Goal: Transaction & Acquisition: Book appointment/travel/reservation

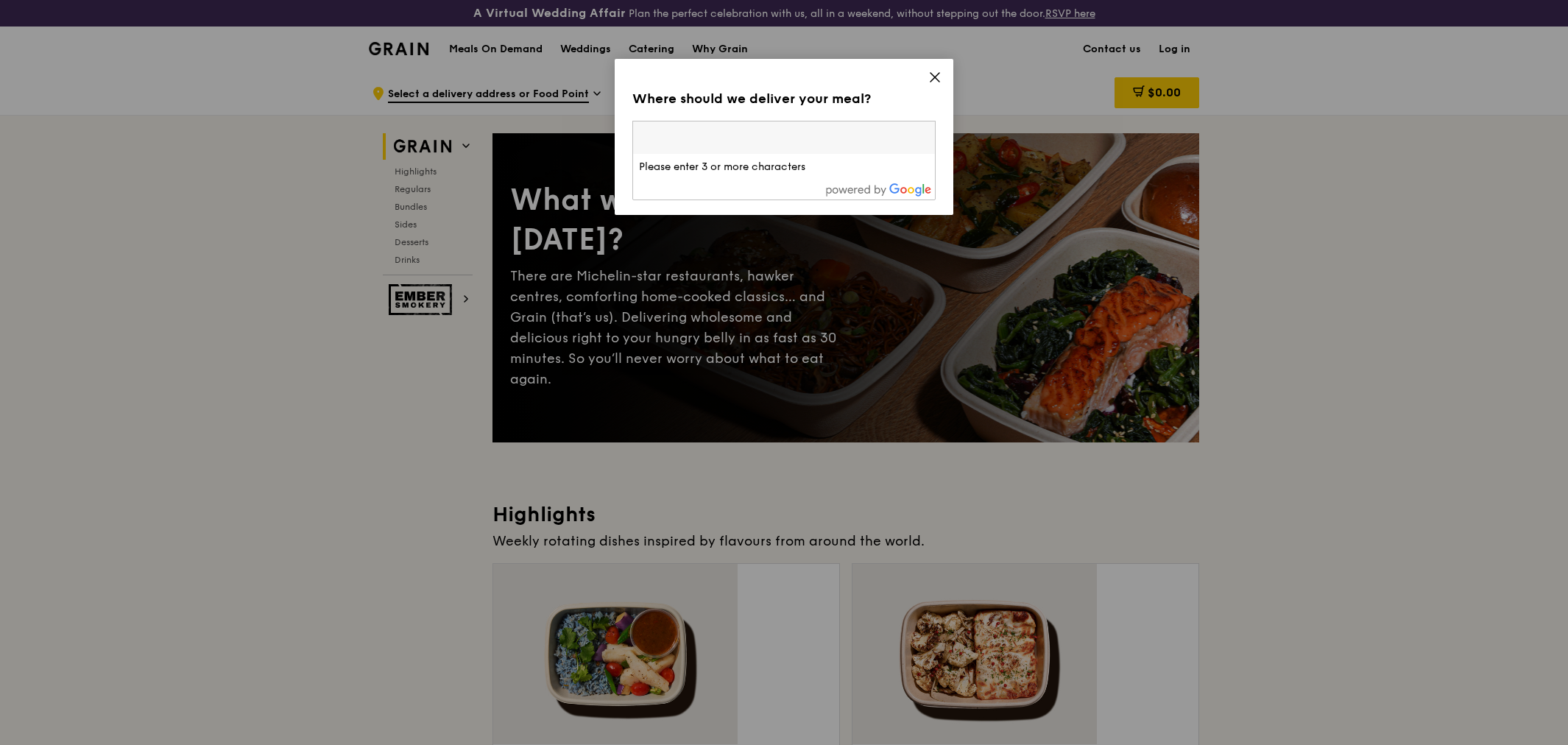
click at [449, 322] on div "Where should we deliver your meal? Please enter three or more characters Please…" at bounding box center [784, 372] width 1568 height 745
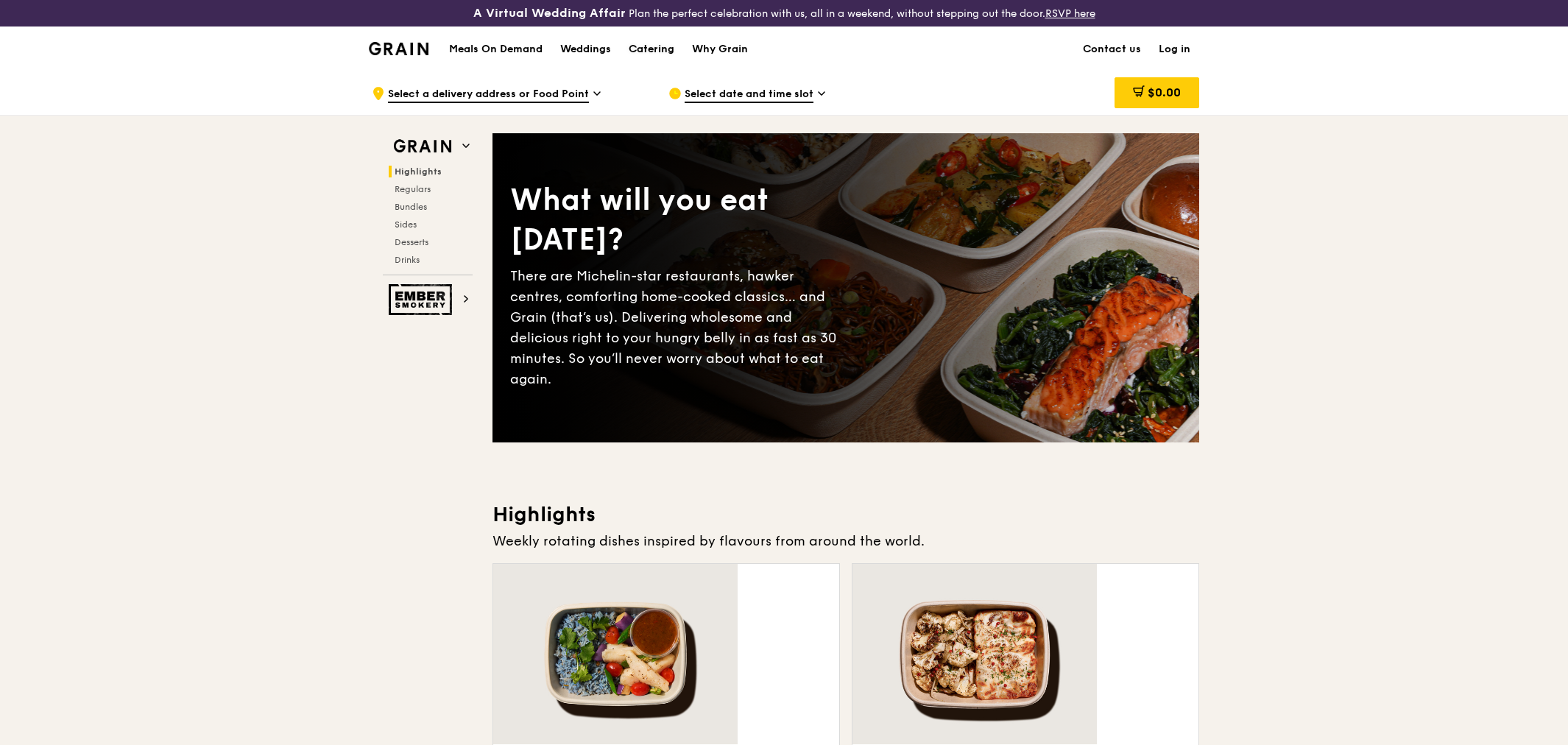
click at [674, 41] on div "Catering" at bounding box center [652, 50] width 46 height 44
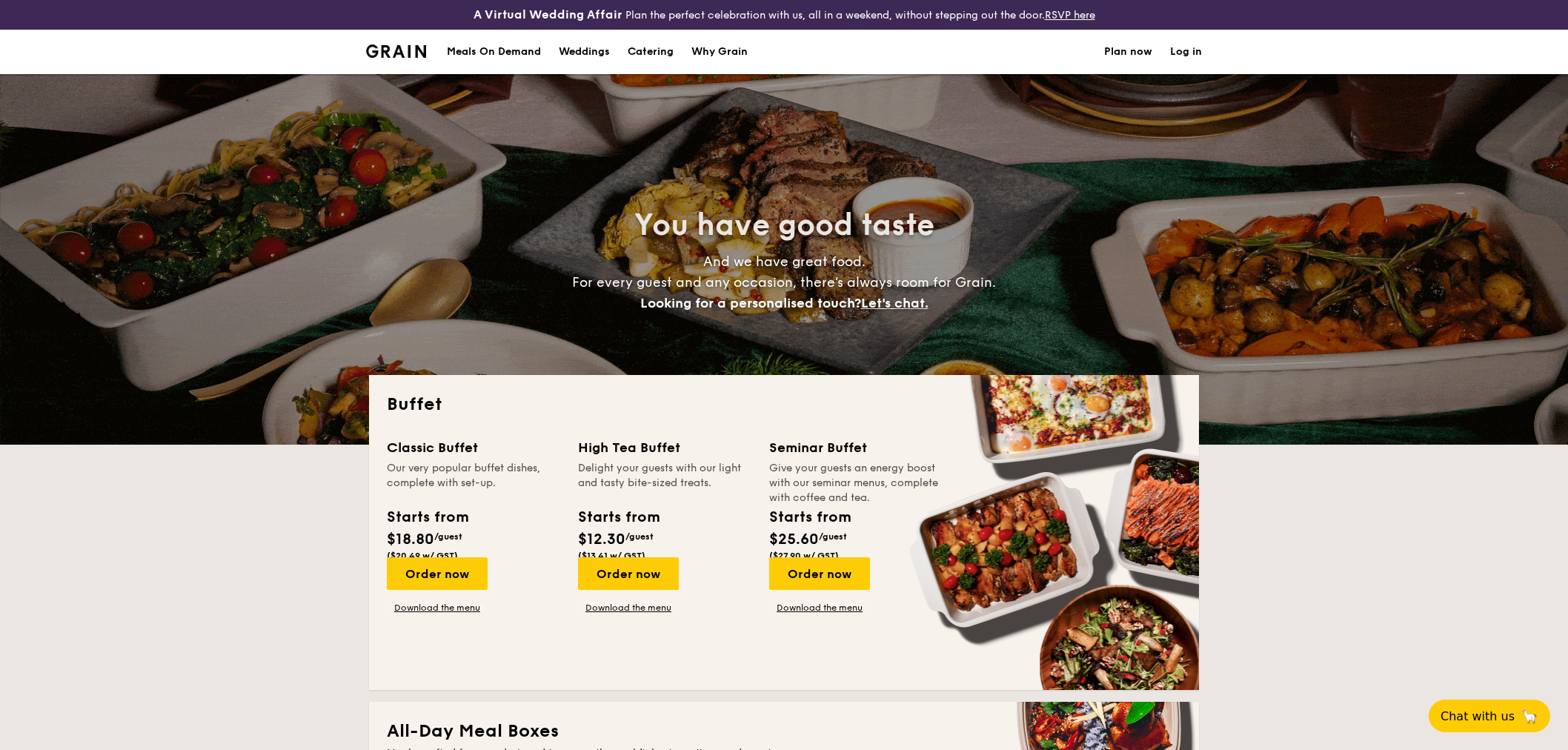
select select
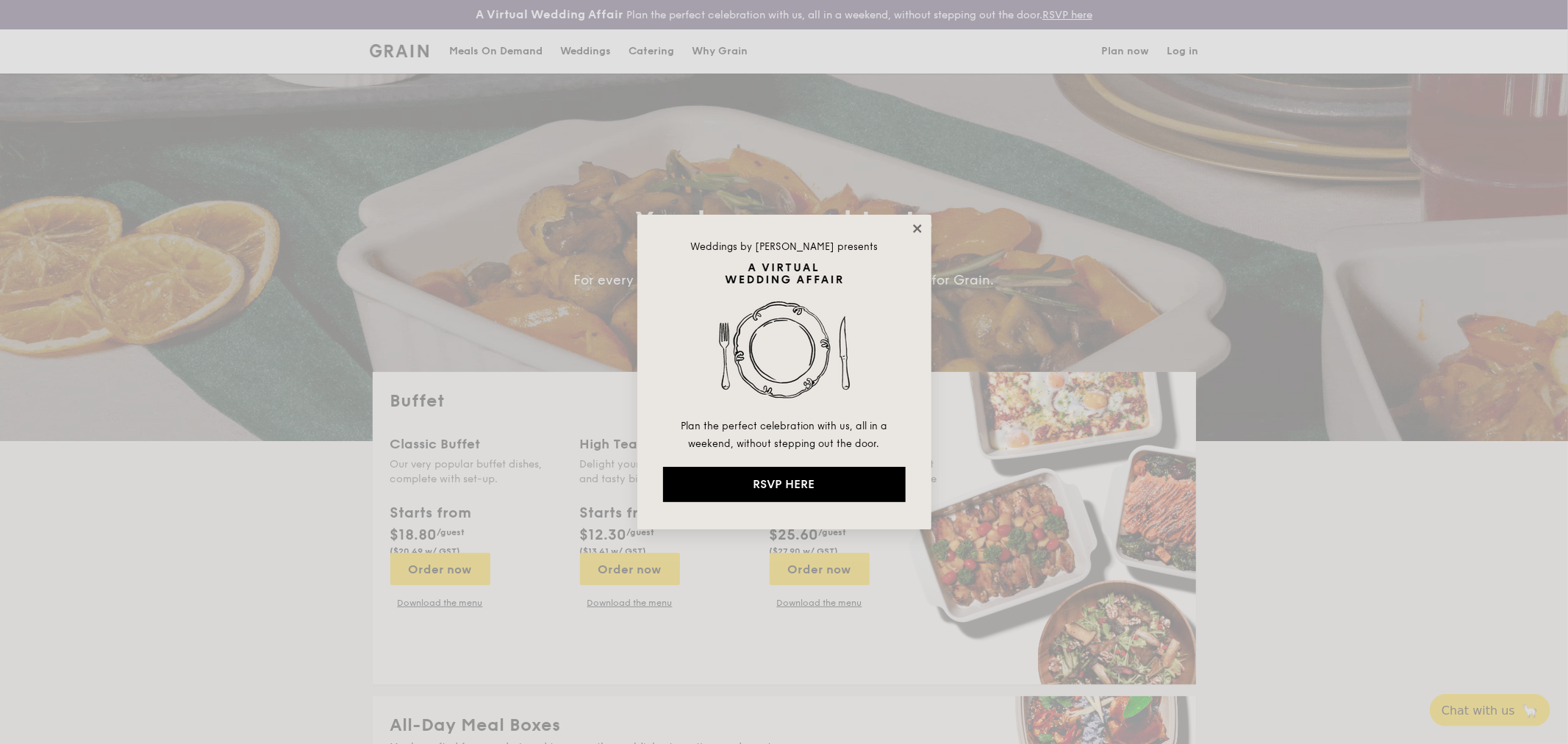
click at [920, 223] on icon at bounding box center [917, 228] width 13 height 13
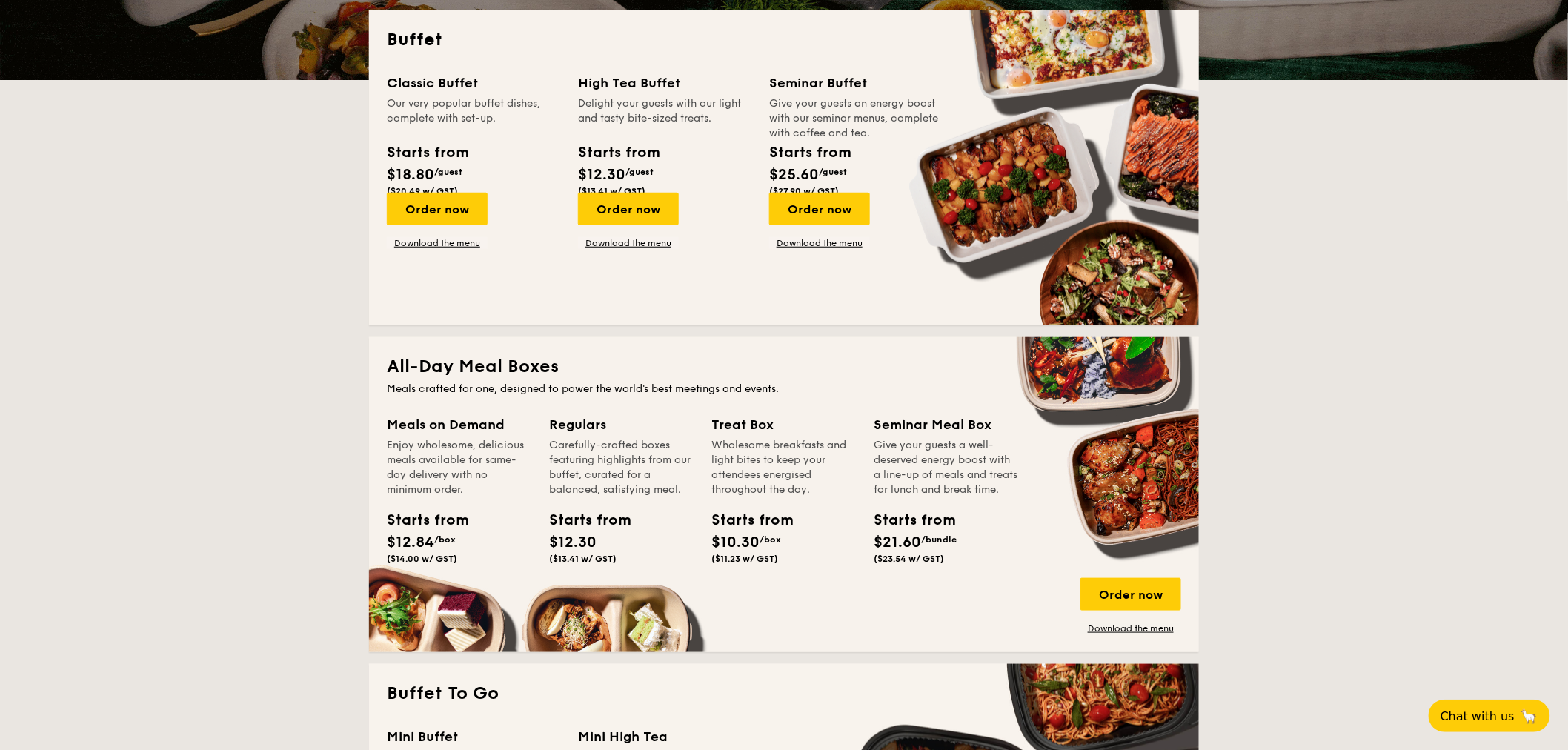
scroll to position [412, 0]
